Goal: Transaction & Acquisition: Purchase product/service

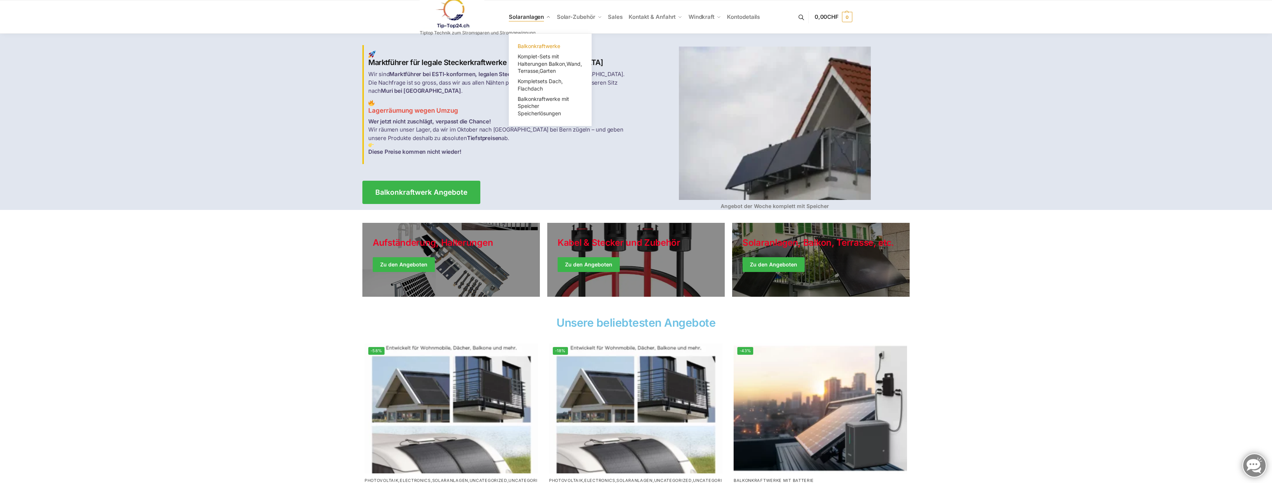
click at [525, 47] on span "Balkonkraftwerke" at bounding box center [539, 46] width 43 height 6
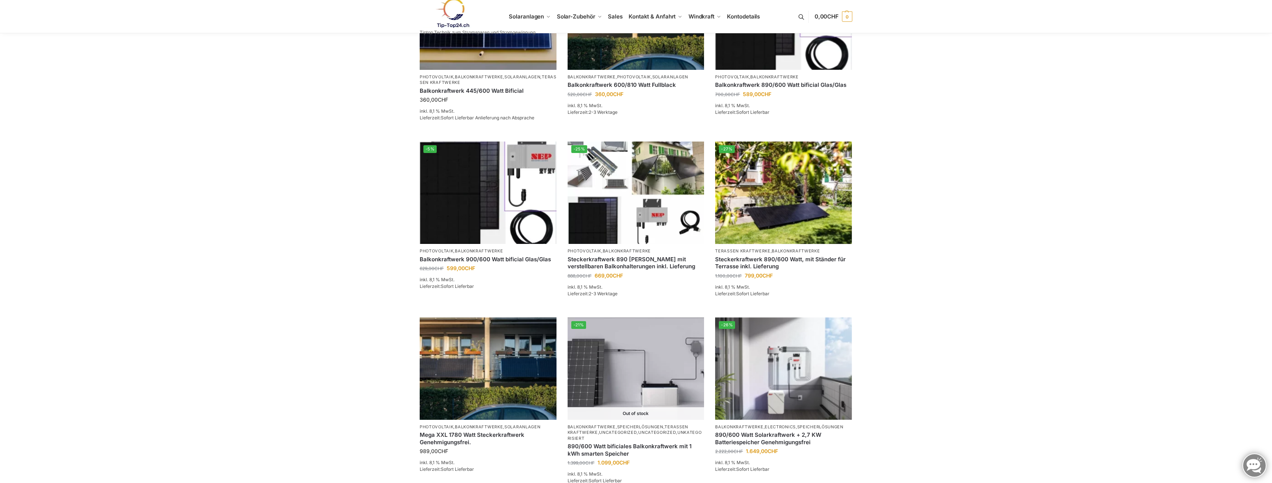
scroll to position [353, 0]
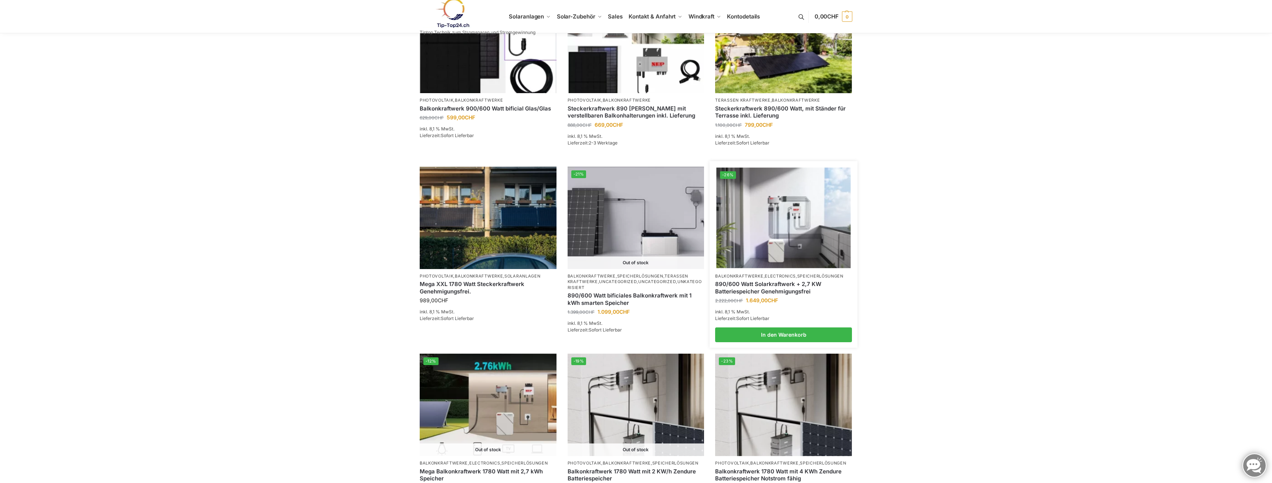
click at [766, 287] on link "890/600 Watt Solarkraftwerk + 2,7 KW Batteriespeicher Genehmigungsfrei" at bounding box center [783, 288] width 137 height 14
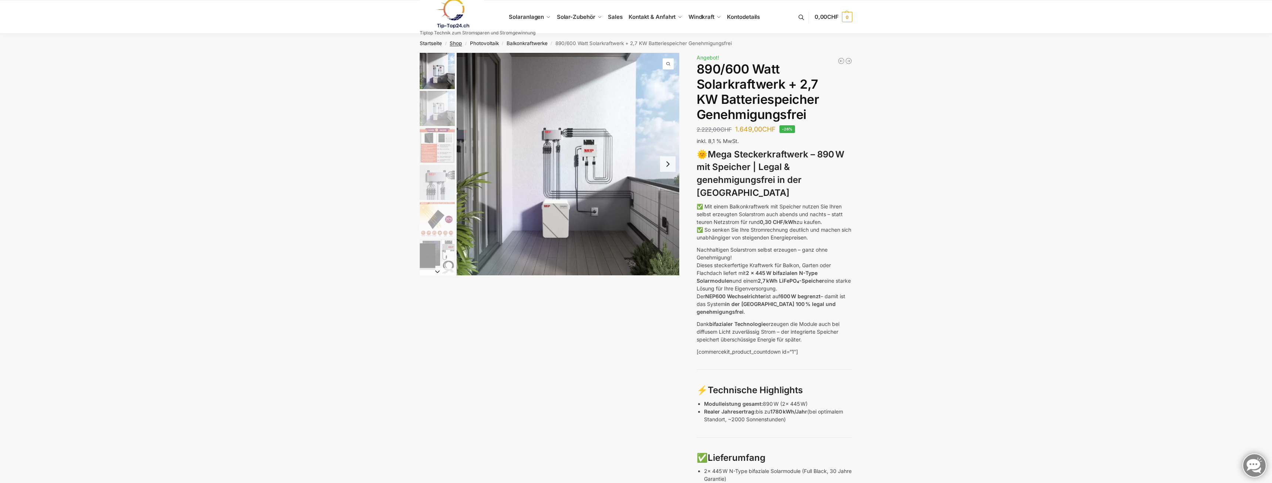
click at [459, 46] on link "Shop" at bounding box center [456, 43] width 12 height 6
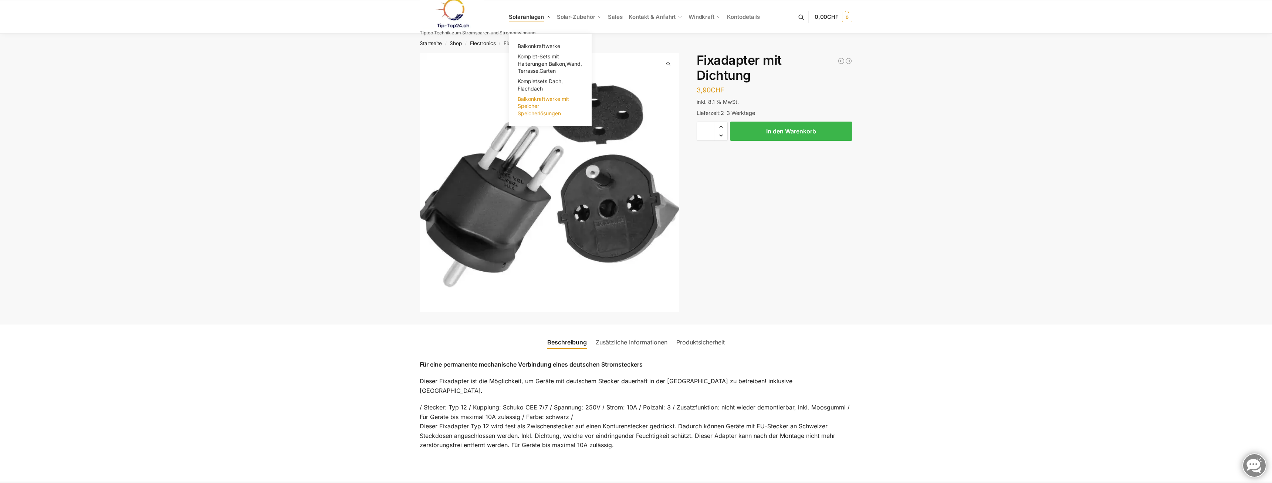
click at [532, 108] on span "Balkonkraftwerke mit Speicher Speicherlösungen" at bounding box center [543, 106] width 51 height 21
